Goal: Task Accomplishment & Management: Manage account settings

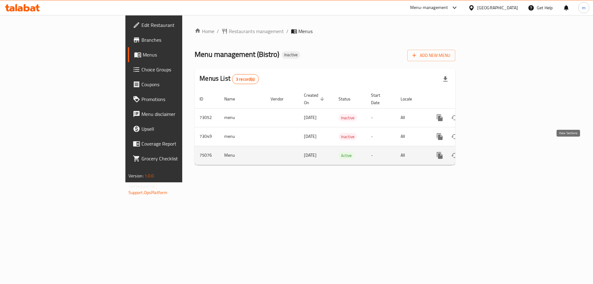
click at [488, 152] on icon "enhanced table" at bounding box center [483, 155] width 7 height 7
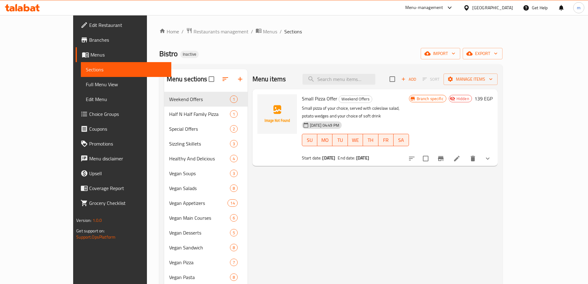
click at [89, 43] on span "Branches" at bounding box center [127, 39] width 77 height 7
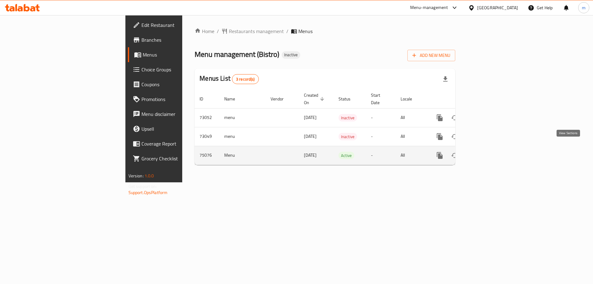
click at [488, 152] on icon "enhanced table" at bounding box center [483, 155] width 7 height 7
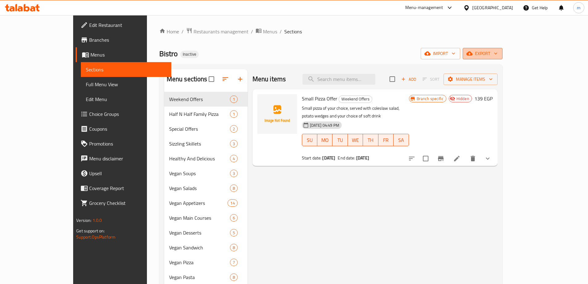
click at [498, 51] on span "export" at bounding box center [483, 54] width 30 height 8
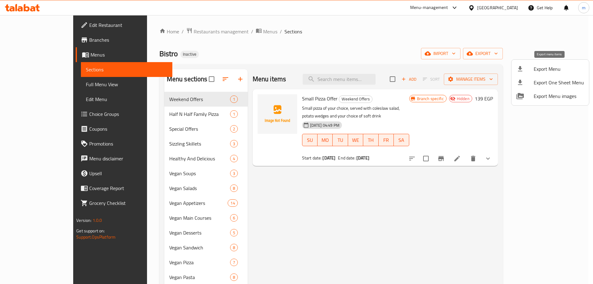
click at [549, 70] on span "Export Menu" at bounding box center [558, 68] width 50 height 7
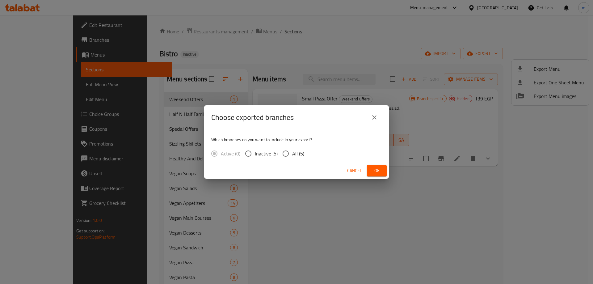
click at [292, 151] on span "All (5)" at bounding box center [298, 153] width 12 height 7
click at [292, 151] on input "All (5)" at bounding box center [285, 153] width 13 height 13
radio input "true"
click at [376, 170] on span "Ok" at bounding box center [377, 171] width 10 height 8
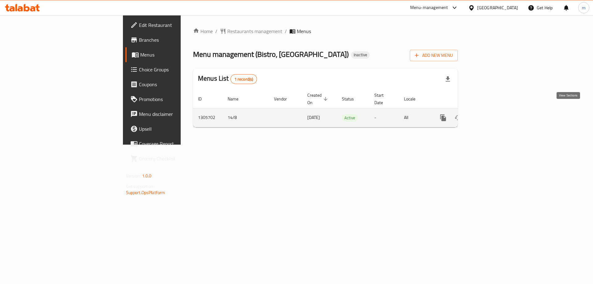
click at [491, 114] on icon "enhanced table" at bounding box center [487, 117] width 7 height 7
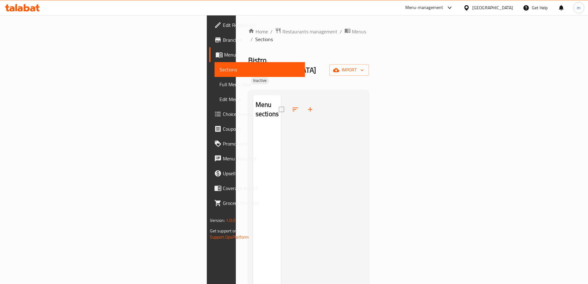
click at [369, 47] on div "Home / Restaurants management / Menus / Sections Bistro, Heliopolis Inactive im…" at bounding box center [308, 205] width 121 height 356
click at [364, 66] on span "import" at bounding box center [349, 70] width 30 height 8
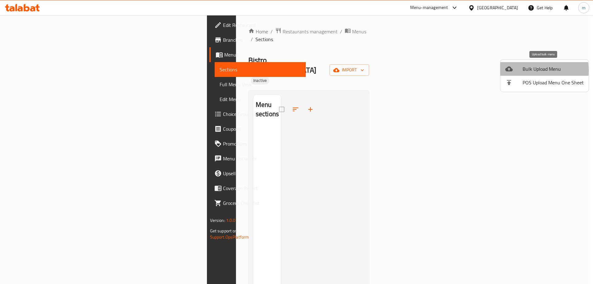
click at [520, 70] on div at bounding box center [513, 68] width 17 height 7
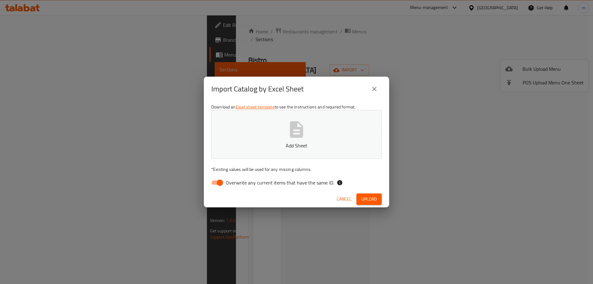
click at [236, 182] on span "Overwrite any current items that have the same ID." at bounding box center [280, 182] width 108 height 7
click at [236, 182] on input "Overwrite any current items that have the same ID." at bounding box center [219, 183] width 35 height 12
checkbox input "false"
click at [277, 137] on button "Add Sheet" at bounding box center [296, 134] width 170 height 49
click at [379, 201] on button "Upload" at bounding box center [368, 198] width 25 height 11
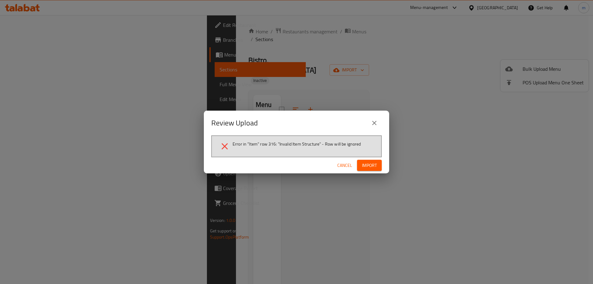
click at [344, 166] on span "Cancel" at bounding box center [344, 165] width 15 height 8
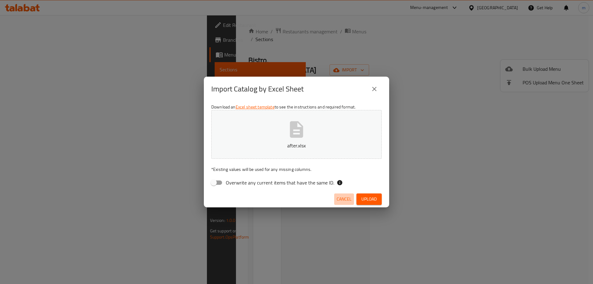
click at [345, 197] on span "Cancel" at bounding box center [343, 199] width 15 height 8
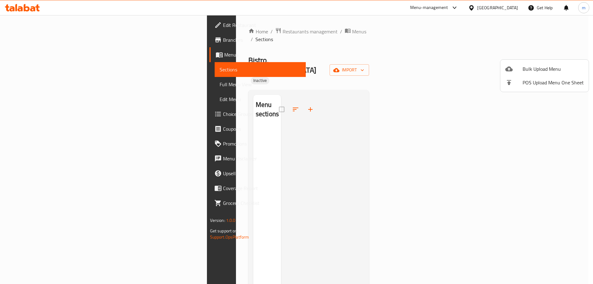
click at [539, 68] on span "Bulk Upload Menu" at bounding box center [552, 68] width 61 height 7
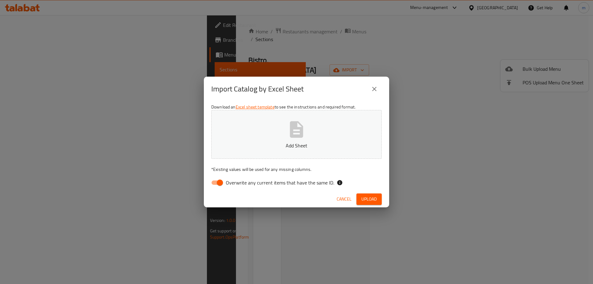
click at [280, 181] on span "Overwrite any current items that have the same ID." at bounding box center [280, 182] width 108 height 7
click at [237, 181] on input "Overwrite any current items that have the same ID." at bounding box center [219, 183] width 35 height 12
checkbox input "false"
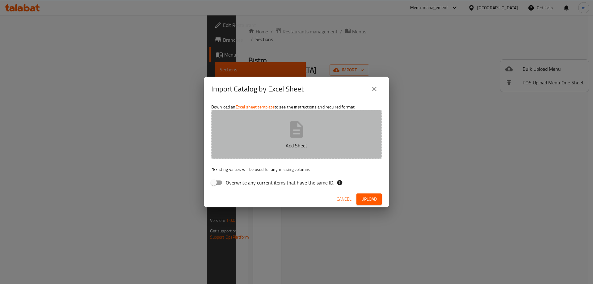
click at [288, 151] on button "Add Sheet" at bounding box center [296, 134] width 170 height 49
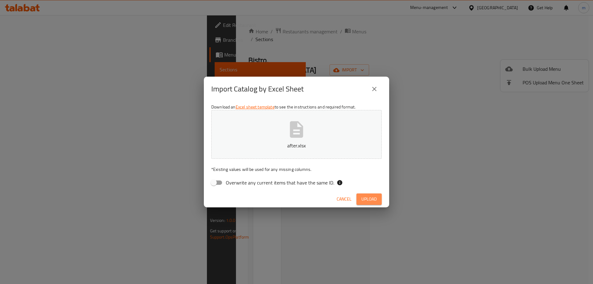
click at [376, 197] on span "Upload" at bounding box center [368, 199] width 15 height 8
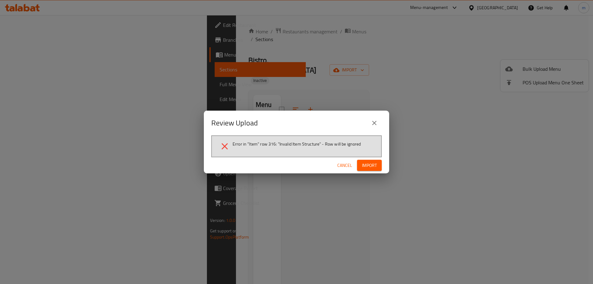
click at [374, 121] on icon "close" at bounding box center [373, 122] width 7 height 7
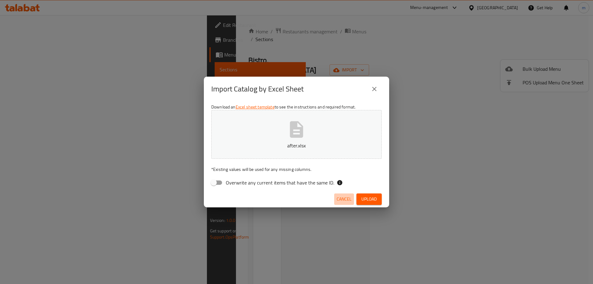
click at [339, 198] on span "Cancel" at bounding box center [343, 199] width 15 height 8
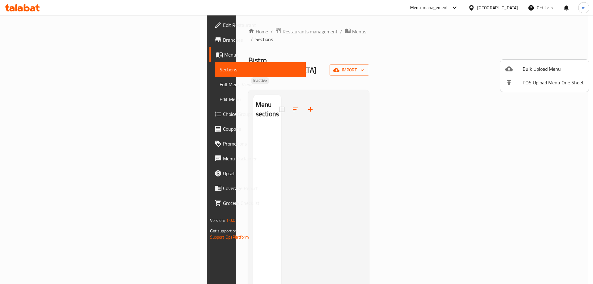
click at [34, 41] on div at bounding box center [296, 142] width 593 height 284
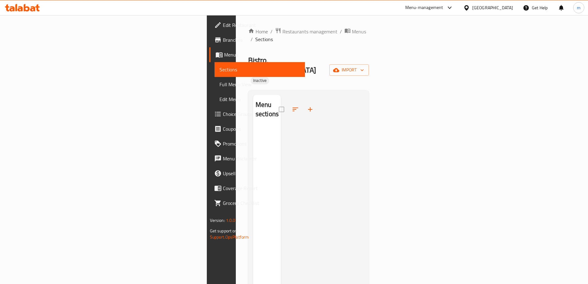
click at [223, 41] on span "Branches" at bounding box center [261, 39] width 77 height 7
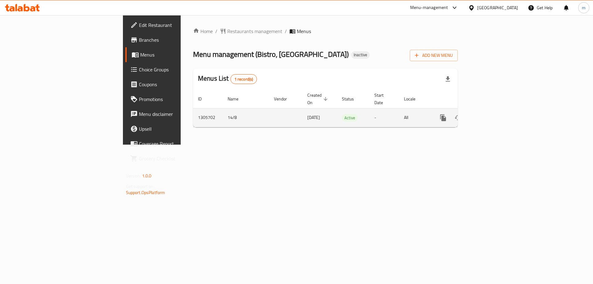
click at [491, 114] on icon "enhanced table" at bounding box center [487, 117] width 7 height 7
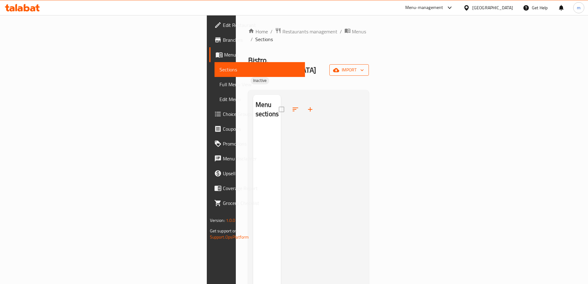
drag, startPoint x: 548, startPoint y: 44, endPoint x: 548, endPoint y: 49, distance: 4.7
click at [369, 44] on div "Home / Restaurants management / Menus / Sections Bistro, Heliopolis Inactive im…" at bounding box center [308, 205] width 121 height 356
click at [364, 66] on span "import" at bounding box center [349, 70] width 30 height 8
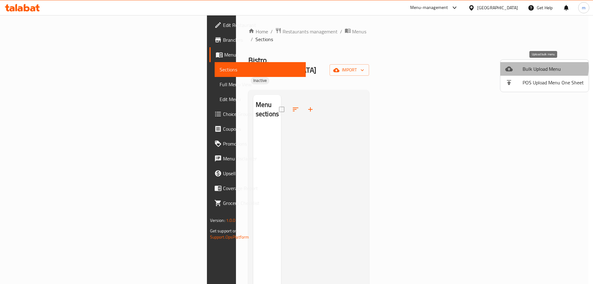
click at [540, 68] on span "Bulk Upload Menu" at bounding box center [552, 68] width 61 height 7
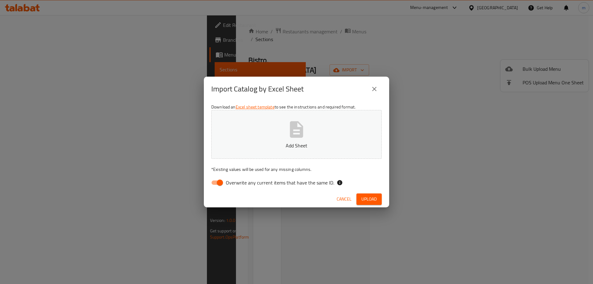
click at [241, 182] on span "Overwrite any current items that have the same ID." at bounding box center [280, 182] width 108 height 7
click at [237, 182] on input "Overwrite any current items that have the same ID." at bounding box center [219, 183] width 35 height 12
checkbox input "false"
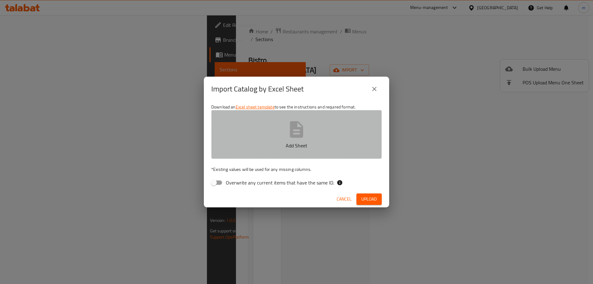
click at [268, 152] on button "Add Sheet" at bounding box center [296, 134] width 170 height 49
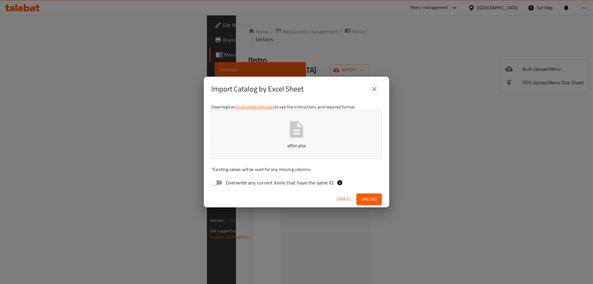
click at [373, 201] on span "Upload" at bounding box center [368, 199] width 15 height 8
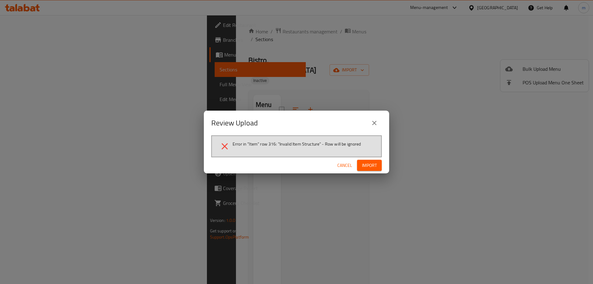
click at [217, 105] on div "Review Upload Error in "Item" row 316: "Invalid Item Structure" - Row will be i…" at bounding box center [296, 142] width 593 height 284
click at [341, 160] on button "Cancel" at bounding box center [345, 165] width 20 height 11
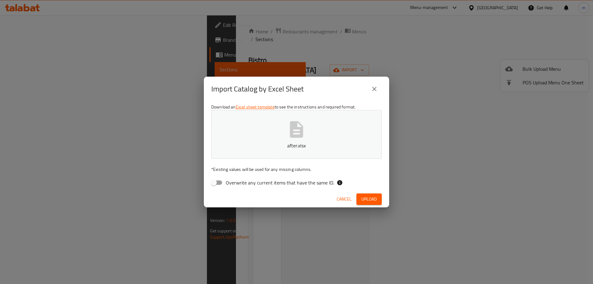
click at [344, 203] on button "Cancel" at bounding box center [344, 198] width 20 height 11
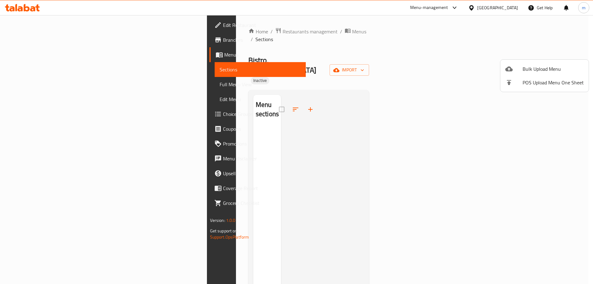
click at [41, 37] on div at bounding box center [296, 142] width 593 height 284
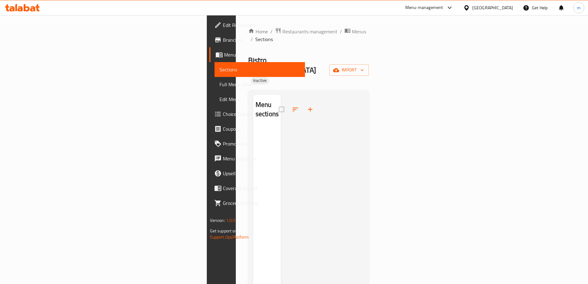
click at [223, 37] on span "Branches" at bounding box center [261, 39] width 77 height 7
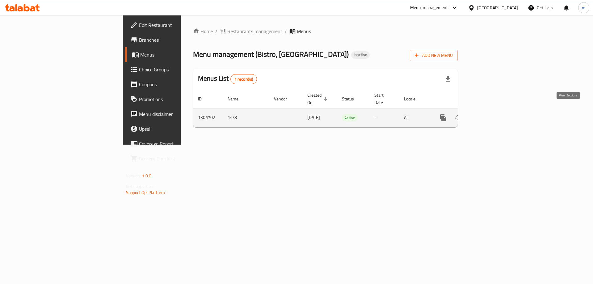
click at [491, 114] on icon "enhanced table" at bounding box center [487, 117] width 7 height 7
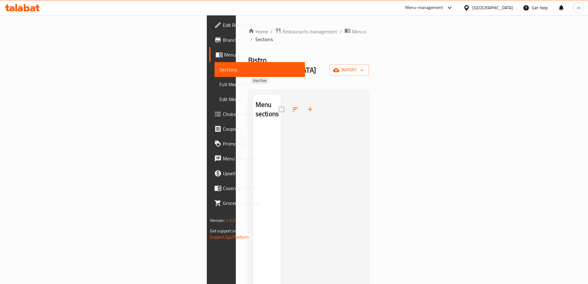
click at [223, 41] on span "Branches" at bounding box center [261, 39] width 77 height 7
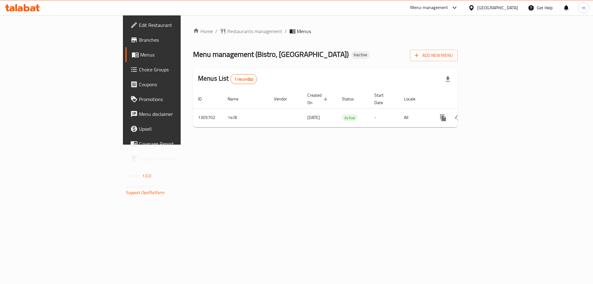
click at [457, 48] on div "Add New Menu" at bounding box center [434, 54] width 48 height 14
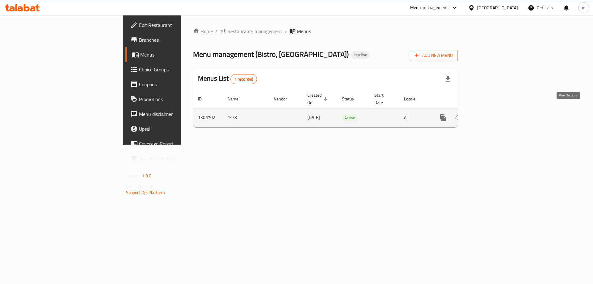
click at [495, 110] on link "enhanced table" at bounding box center [487, 117] width 15 height 15
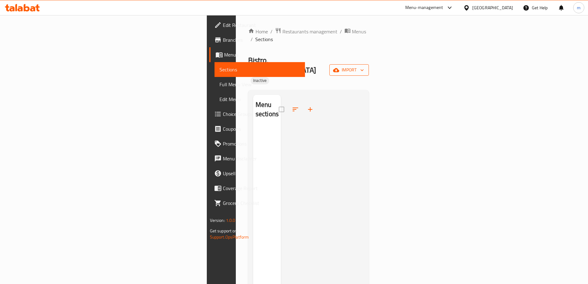
click at [365, 67] on icon "button" at bounding box center [362, 70] width 6 height 6
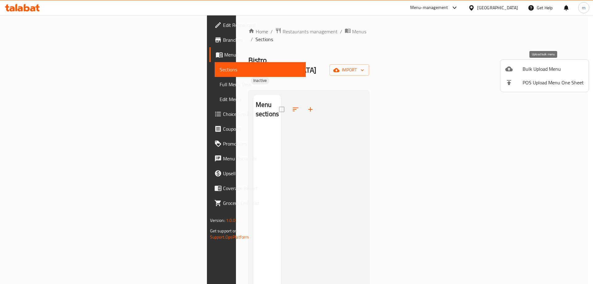
click at [543, 73] on span "Bulk Upload Menu" at bounding box center [552, 68] width 61 height 7
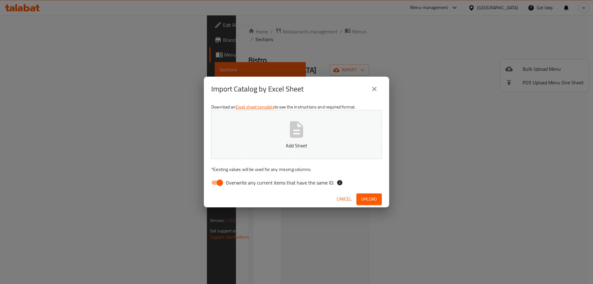
click at [217, 184] on input "Overwrite any current items that have the same ID." at bounding box center [219, 183] width 35 height 12
checkbox input "false"
click at [363, 203] on button "Upload" at bounding box center [368, 198] width 25 height 11
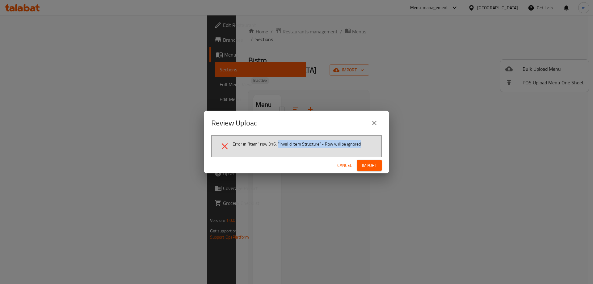
drag, startPoint x: 278, startPoint y: 144, endPoint x: 371, endPoint y: 146, distance: 92.6
click at [371, 146] on li "Error in "Item" row 316: "Invalid Item Structure" - Row will be ignored" at bounding box center [296, 146] width 154 height 11
copy span ""Invalid Item Structure" - Row will be ignored"
click at [375, 166] on span "Import" at bounding box center [369, 165] width 15 height 8
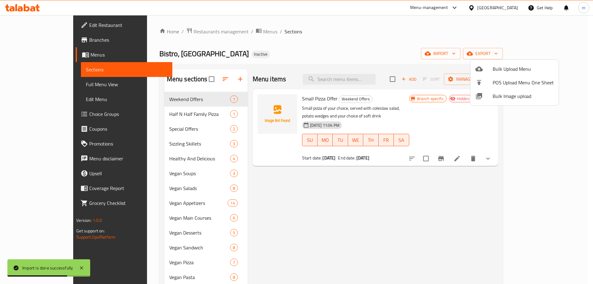
click at [355, 222] on div at bounding box center [296, 142] width 593 height 284
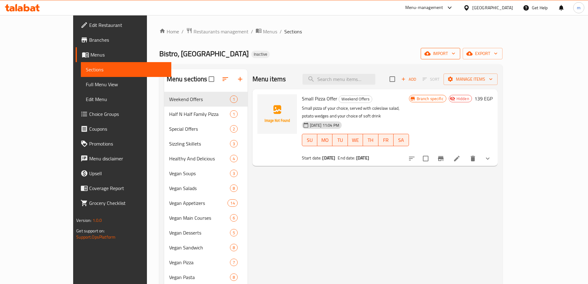
click at [455, 56] on span "import" at bounding box center [441, 54] width 30 height 8
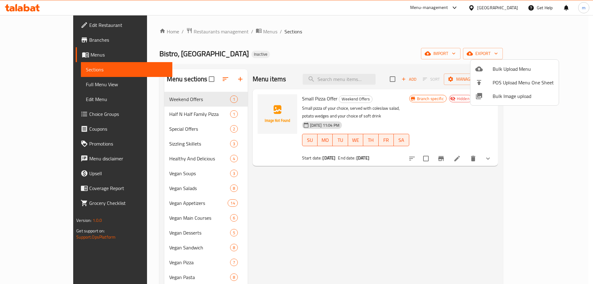
click at [247, 53] on div at bounding box center [296, 142] width 593 height 284
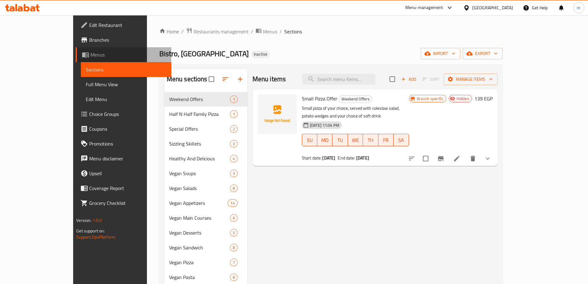
click at [76, 51] on link "Menus" at bounding box center [124, 54] width 96 height 15
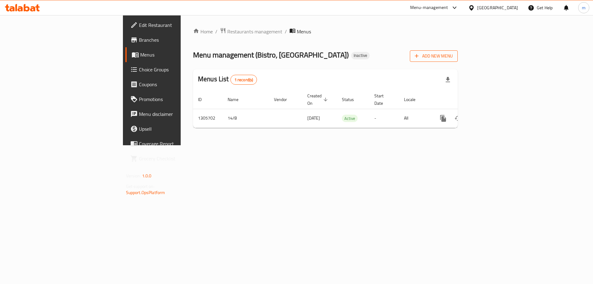
click at [452, 57] on span "Add New Menu" at bounding box center [433, 56] width 38 height 8
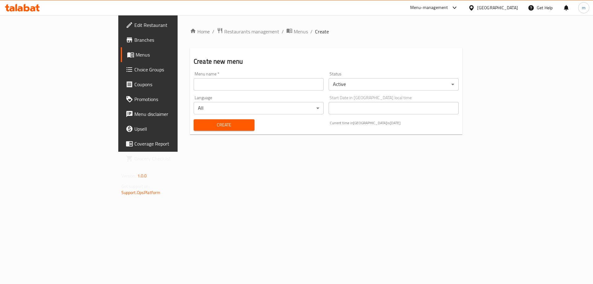
click at [238, 85] on input "text" at bounding box center [259, 84] width 130 height 12
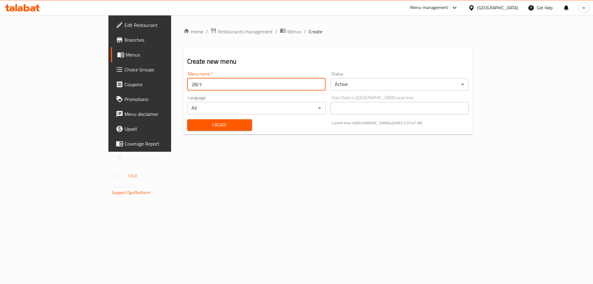
drag, startPoint x: 189, startPoint y: 86, endPoint x: 113, endPoint y: 86, distance: 75.6
click at [185, 86] on div "Menu name   * 28/7 Menu name *" at bounding box center [256, 81] width 143 height 24
type input "kolo"
click at [195, 122] on span "Create" at bounding box center [219, 125] width 55 height 8
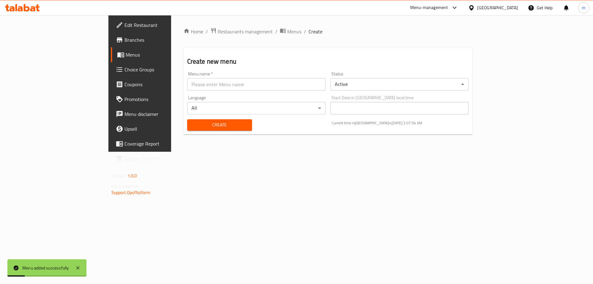
click at [111, 59] on link "Menus" at bounding box center [159, 54] width 97 height 15
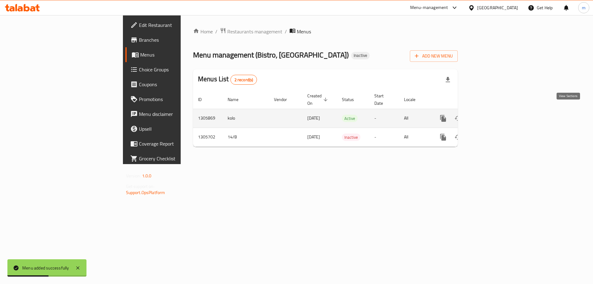
click at [495, 114] on link "enhanced table" at bounding box center [487, 118] width 15 height 15
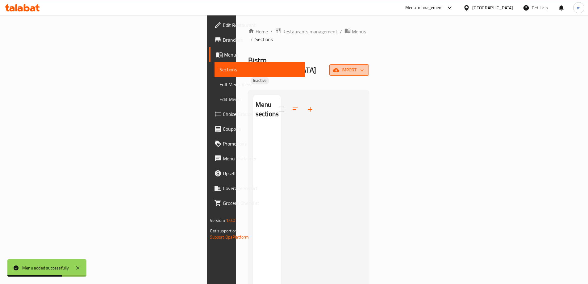
click at [369, 64] on button "import" at bounding box center [349, 69] width 40 height 11
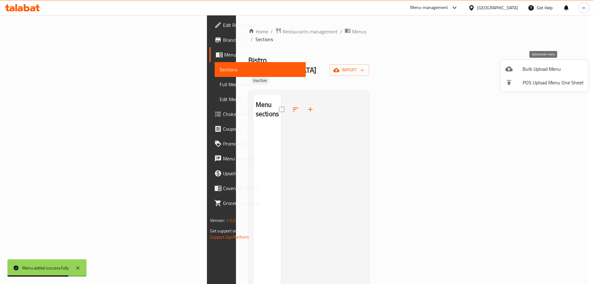
click at [527, 69] on span "Bulk Upload Menu" at bounding box center [552, 68] width 61 height 7
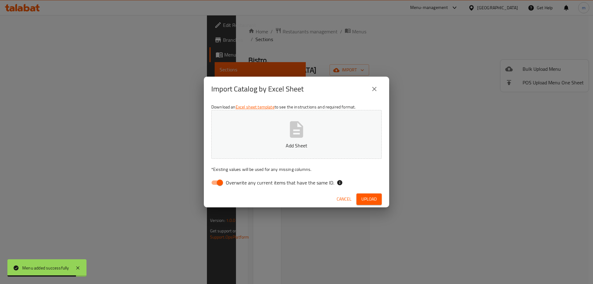
click at [221, 180] on input "Overwrite any current items that have the same ID." at bounding box center [219, 183] width 35 height 12
checkbox input "false"
click at [267, 126] on button "Add Sheet" at bounding box center [296, 134] width 170 height 49
click at [370, 203] on button "Upload" at bounding box center [368, 198] width 25 height 11
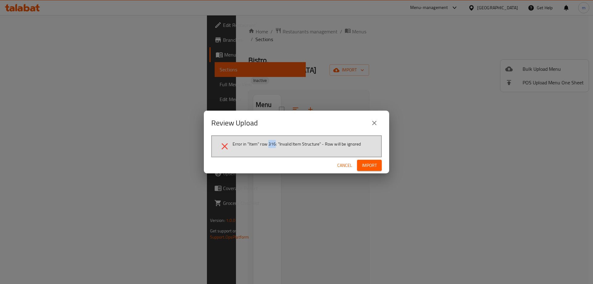
drag, startPoint x: 276, startPoint y: 144, endPoint x: 269, endPoint y: 144, distance: 6.8
click at [269, 144] on span "Error in "Item" row 316: "Invalid Item Structure" - Row will be ignored" at bounding box center [296, 144] width 128 height 6
click at [339, 164] on span "Cancel" at bounding box center [344, 165] width 15 height 8
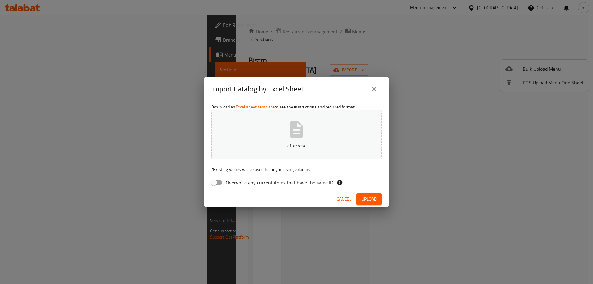
click at [343, 196] on span "Cancel" at bounding box center [343, 199] width 15 height 8
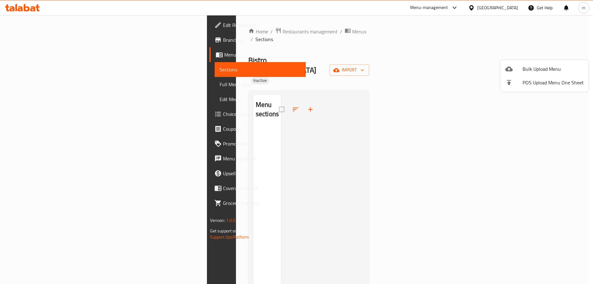
click at [39, 56] on div at bounding box center [296, 142] width 593 height 284
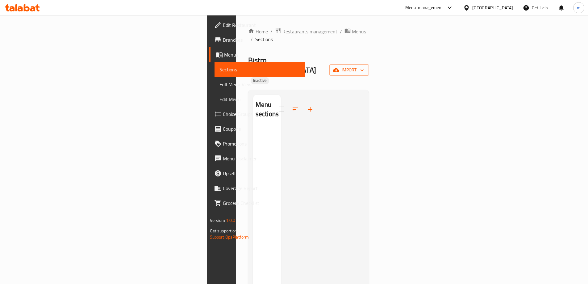
click at [224, 56] on span "Menus" at bounding box center [262, 54] width 76 height 7
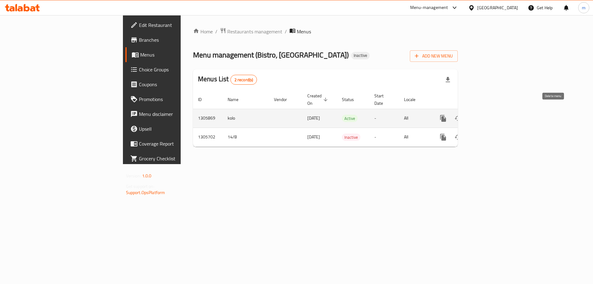
click at [480, 115] on button "enhanced table" at bounding box center [472, 118] width 15 height 15
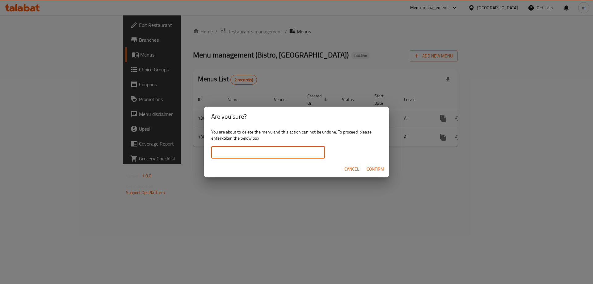
click at [307, 148] on input "text" at bounding box center [268, 152] width 114 height 12
click at [224, 136] on b "kolo" at bounding box center [225, 138] width 8 height 8
copy div "kolo"
click at [243, 158] on input "text" at bounding box center [268, 152] width 114 height 12
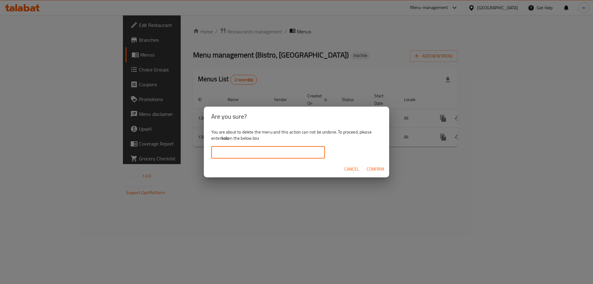
paste input "kolo"
type input "kolo"
click at [373, 167] on span "Confirm" at bounding box center [375, 169] width 18 height 8
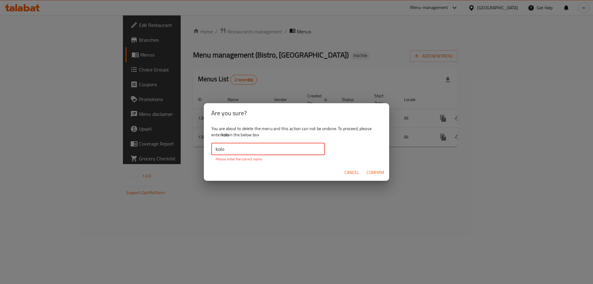
click at [280, 148] on input "kolo" at bounding box center [268, 149] width 114 height 12
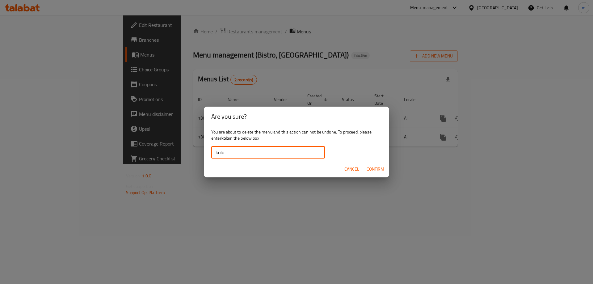
type input "kolo"
click at [384, 174] on button "Confirm" at bounding box center [375, 168] width 23 height 11
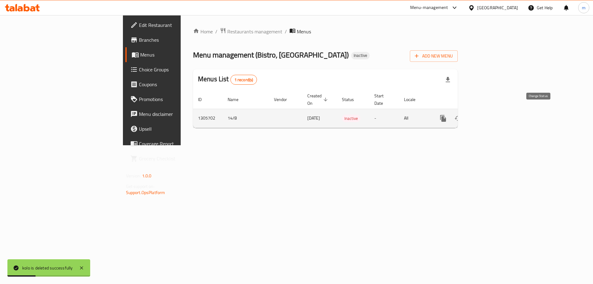
click at [461, 115] on icon "enhanced table" at bounding box center [457, 118] width 7 height 7
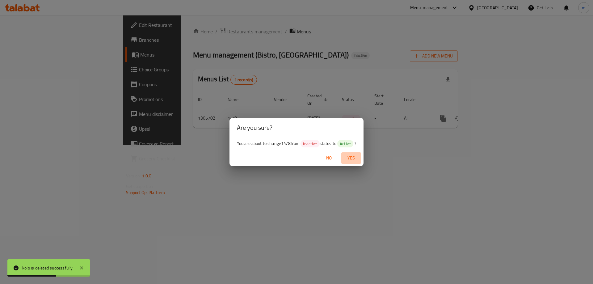
click at [351, 159] on span "Yes" at bounding box center [351, 158] width 15 height 8
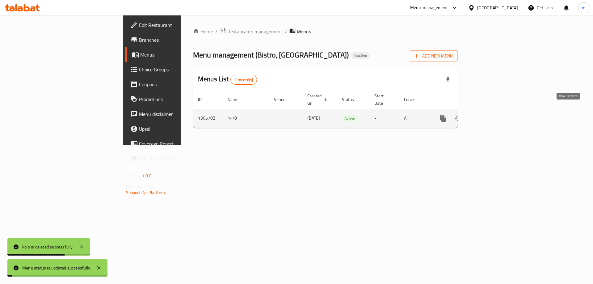
click at [491, 115] on icon "enhanced table" at bounding box center [487, 118] width 7 height 7
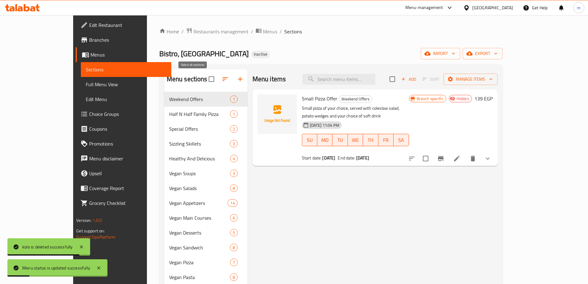
click at [205, 81] on input "checkbox" at bounding box center [211, 79] width 13 height 13
checkbox input "true"
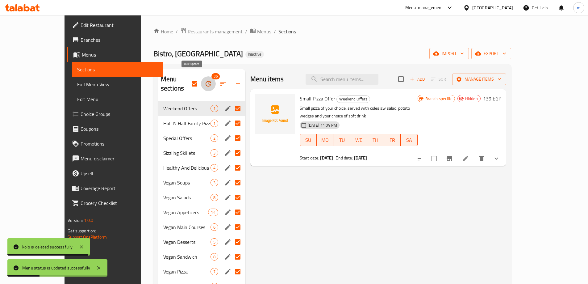
click at [201, 81] on button "button" at bounding box center [208, 83] width 15 height 15
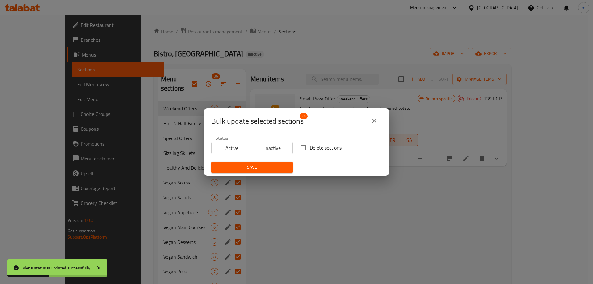
drag, startPoint x: 308, startPoint y: 146, endPoint x: 301, endPoint y: 152, distance: 9.0
click at [307, 147] on label "Delete sections" at bounding box center [319, 147] width 45 height 13
click at [307, 147] on input "Delete sections" at bounding box center [303, 147] width 13 height 13
checkbox input "true"
click at [286, 163] on button "Save" at bounding box center [251, 166] width 81 height 11
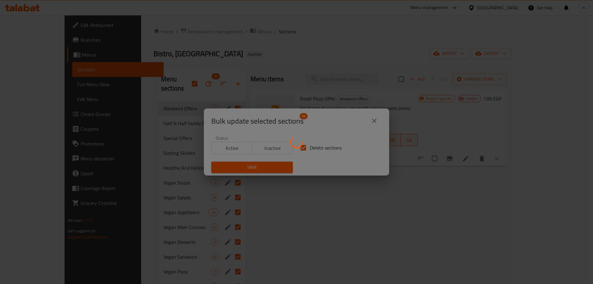
checkbox input "false"
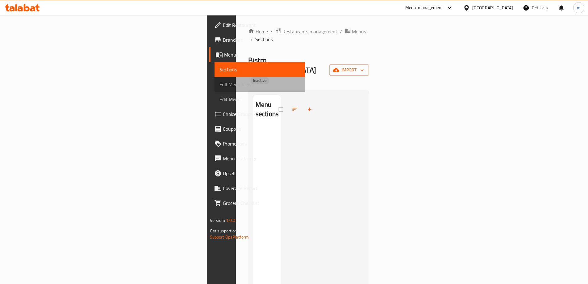
click at [214, 78] on link "Full Menu View" at bounding box center [259, 84] width 90 height 15
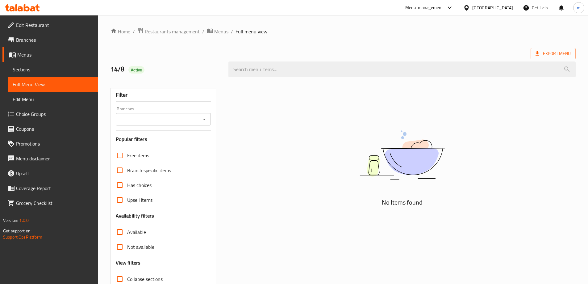
click at [49, 70] on span "Sections" at bounding box center [53, 69] width 81 height 7
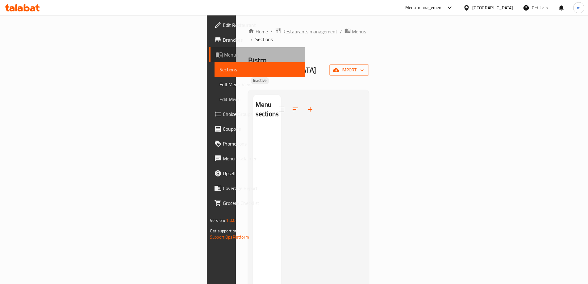
click at [224, 56] on span "Menus" at bounding box center [262, 54] width 76 height 7
